Goal: Task Accomplishment & Management: Complete application form

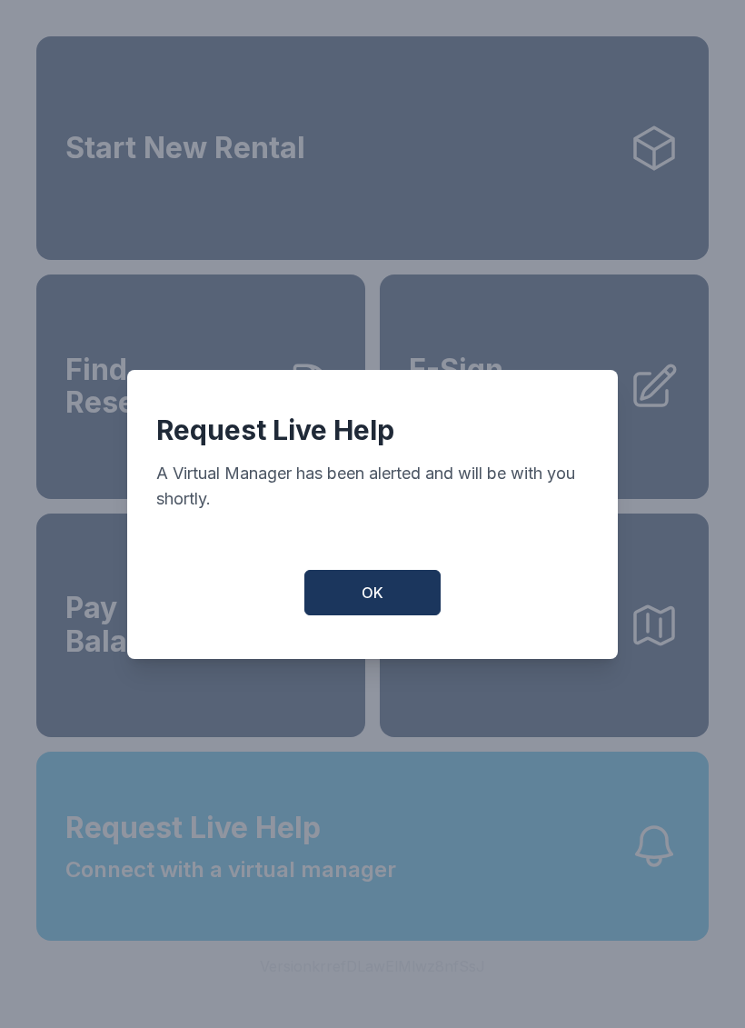
click at [388, 602] on button "OK" at bounding box center [372, 592] width 136 height 45
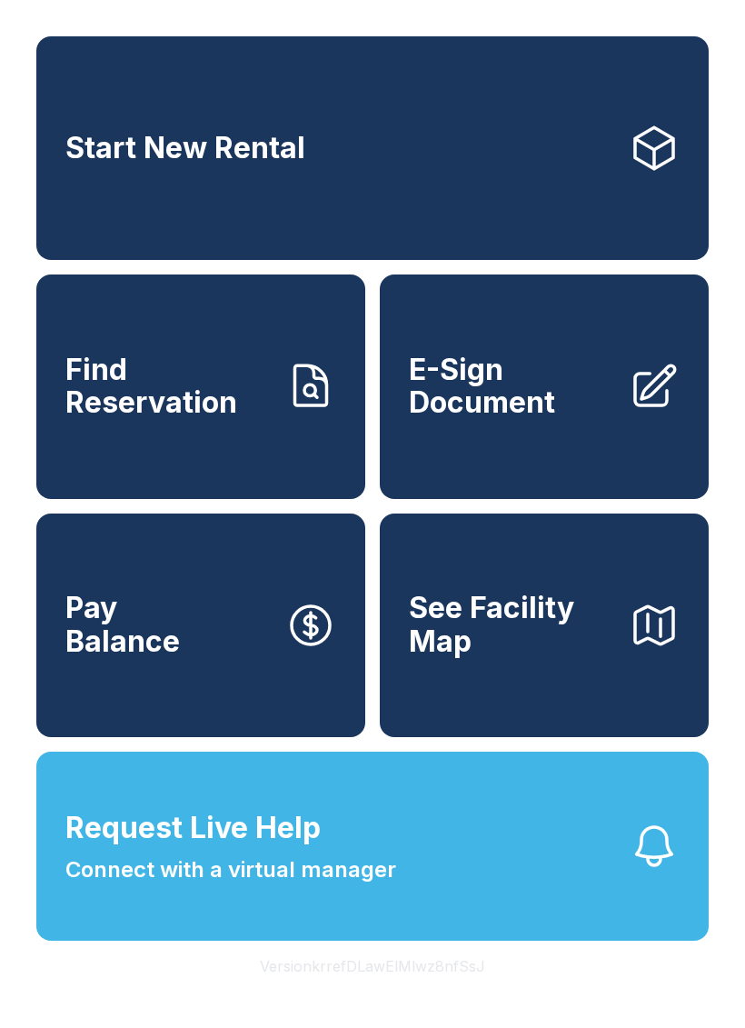
click at [471, 881] on button "Request Live Help Connect with a virtual manager" at bounding box center [372, 845] width 672 height 189
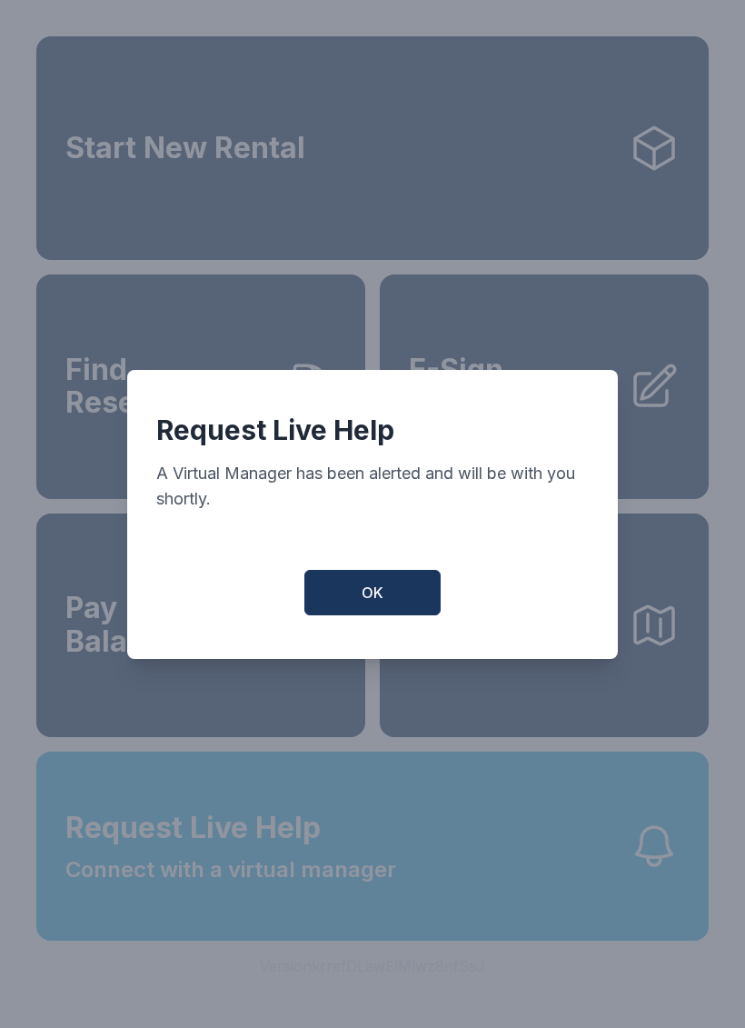
click at [398, 603] on button "OK" at bounding box center [372, 592] width 136 height 45
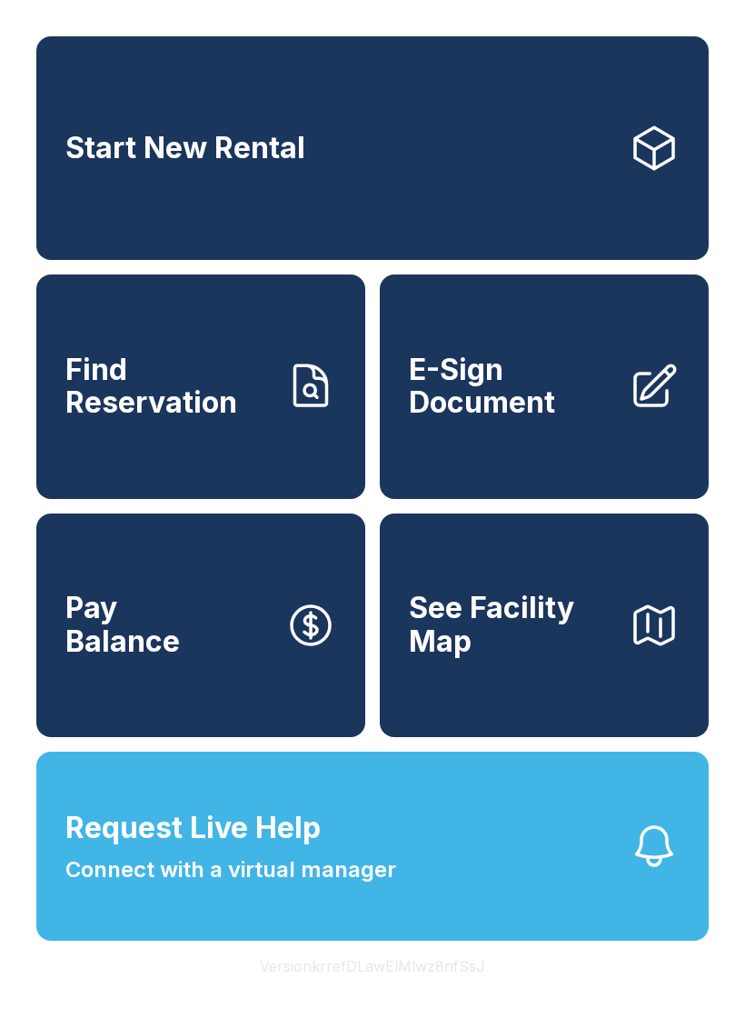
click at [511, 376] on span "E-Sign Document" at bounding box center [511, 386] width 205 height 66
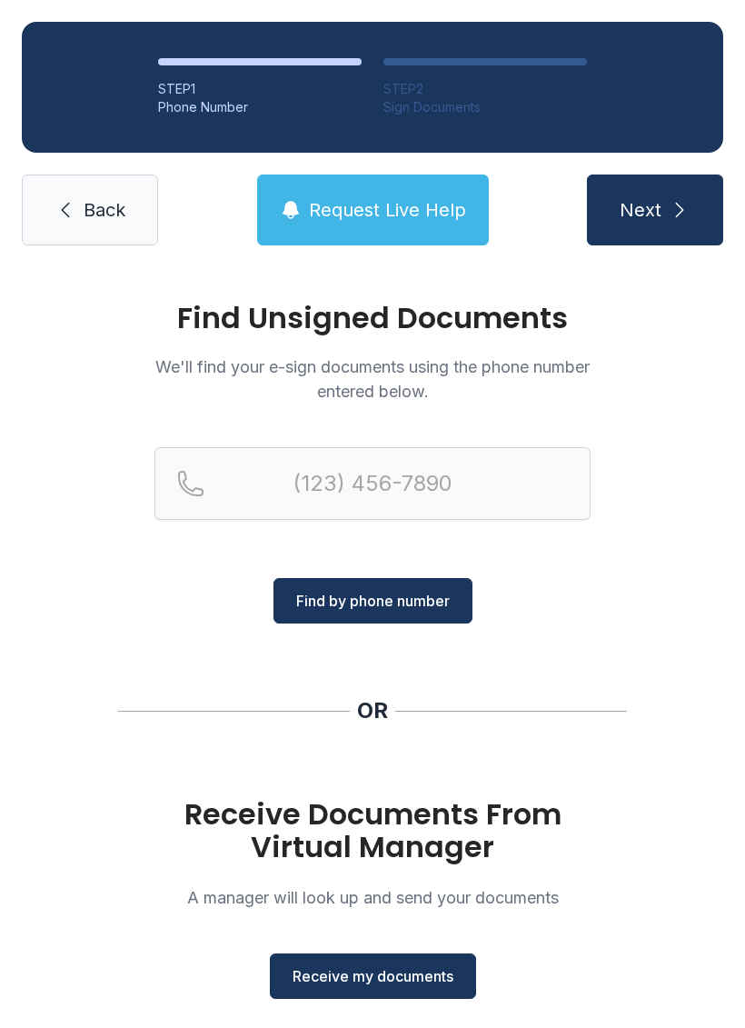
click at [424, 972] on span "Receive my documents" at bounding box center [373, 976] width 161 height 22
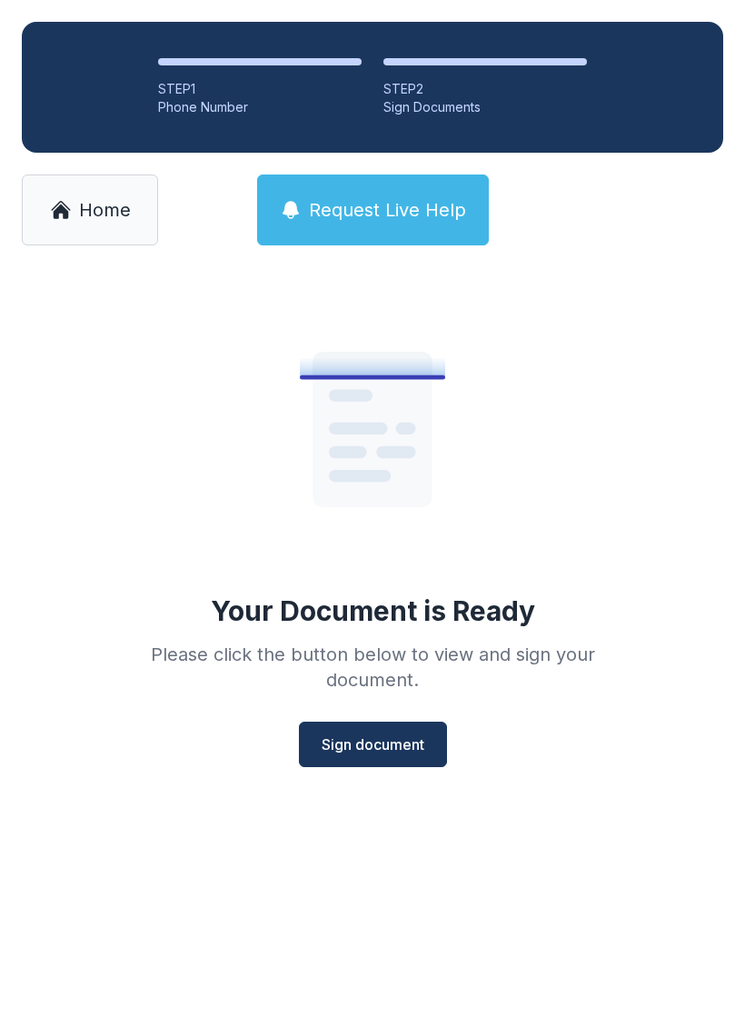
click at [381, 743] on span "Sign document" at bounding box center [373, 744] width 103 height 22
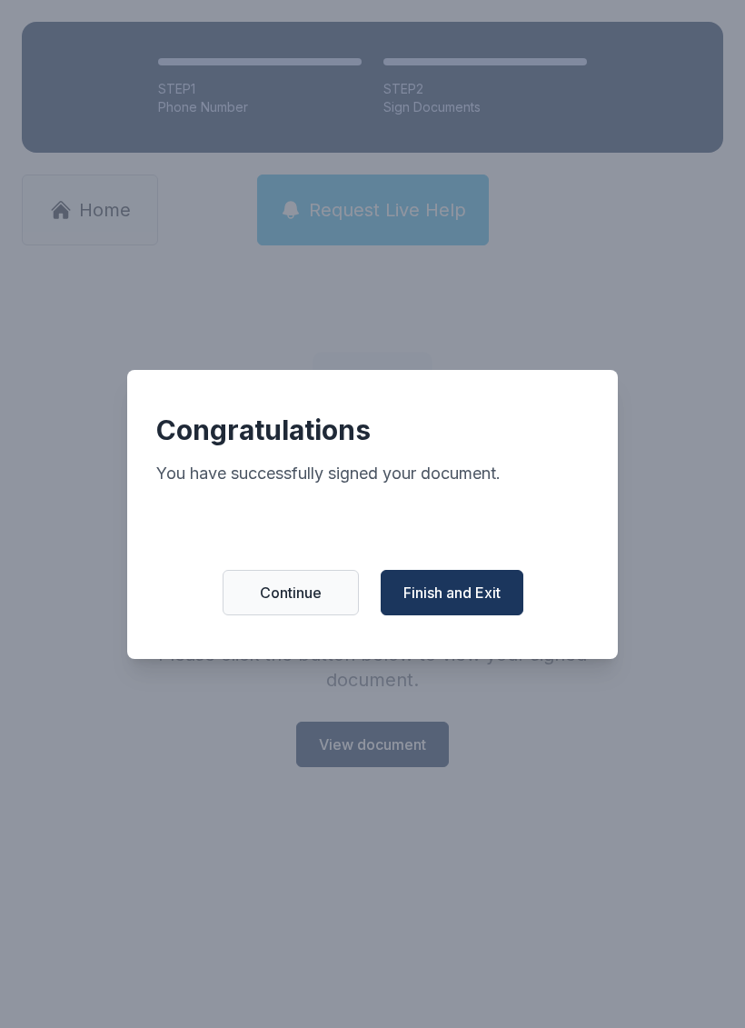
click at [472, 588] on button "Finish and Exit" at bounding box center [452, 592] width 143 height 45
